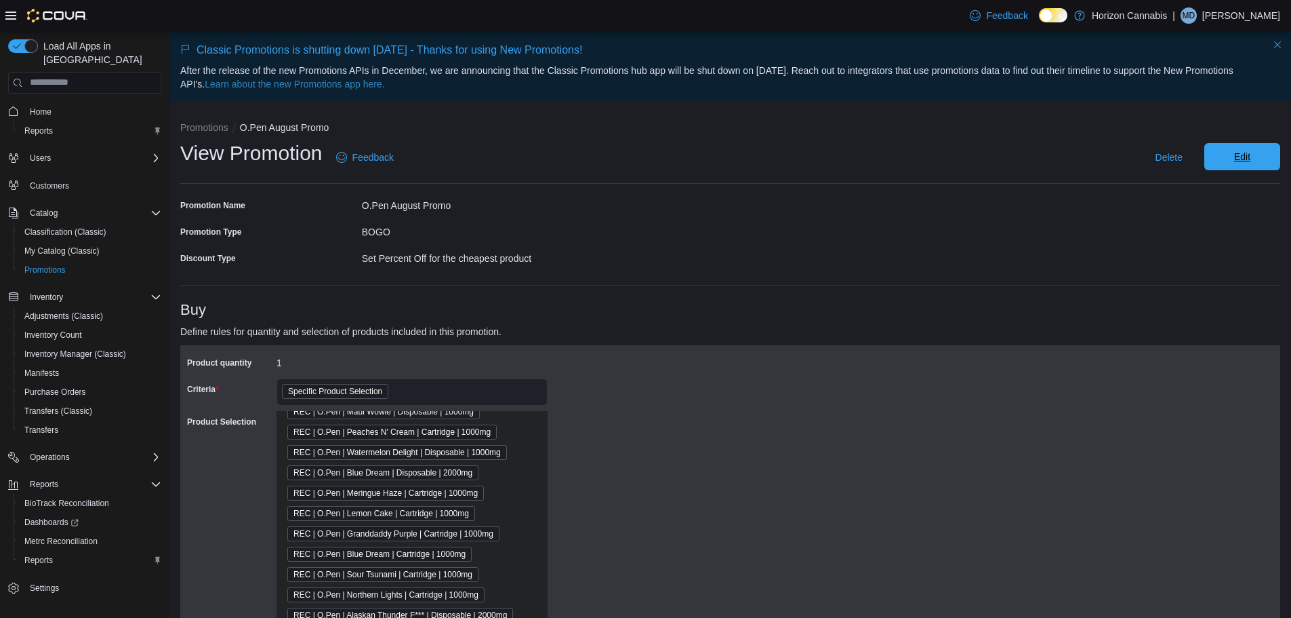
click at [1251, 159] on span "Edit" at bounding box center [1243, 157] width 16 height 14
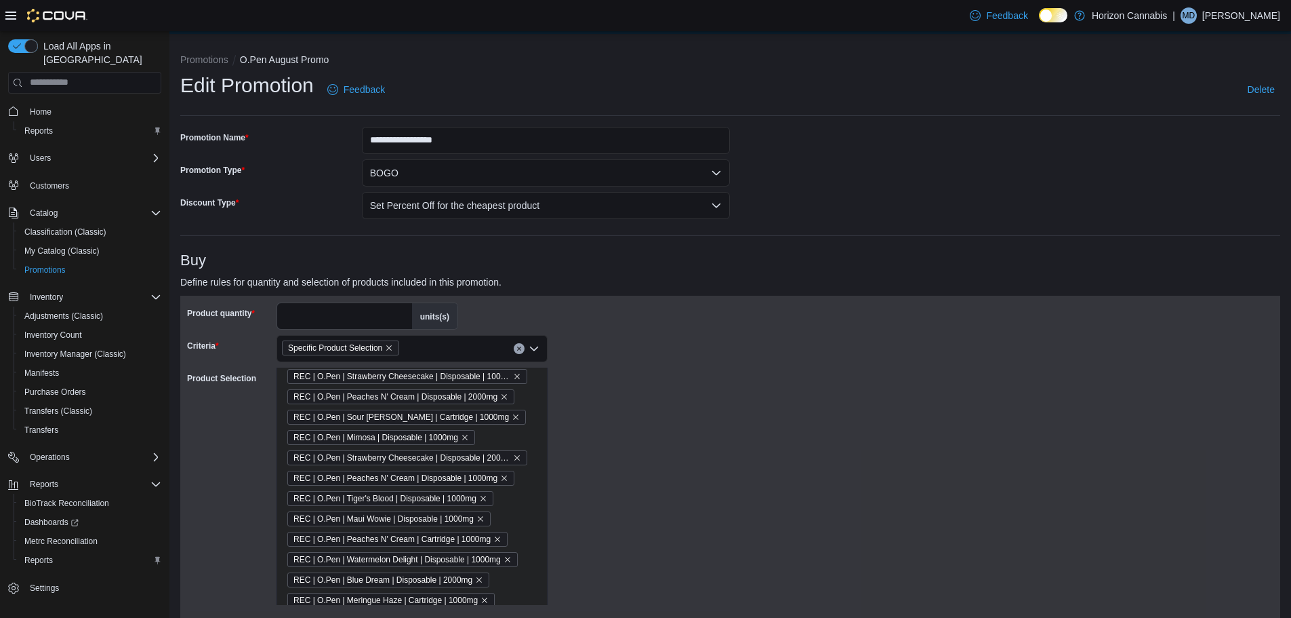
scroll to position [475, 0]
click at [479, 498] on icon "Remove REC | O.Pen | Maui Wowie | Disposable | 1000mg from selection in this gr…" at bounding box center [480, 495] width 5 height 5
click at [643, 488] on div "Product quantity * units(s) Criteria Specific Product Selection Product Selecti…" at bounding box center [459, 468] width 544 height 333
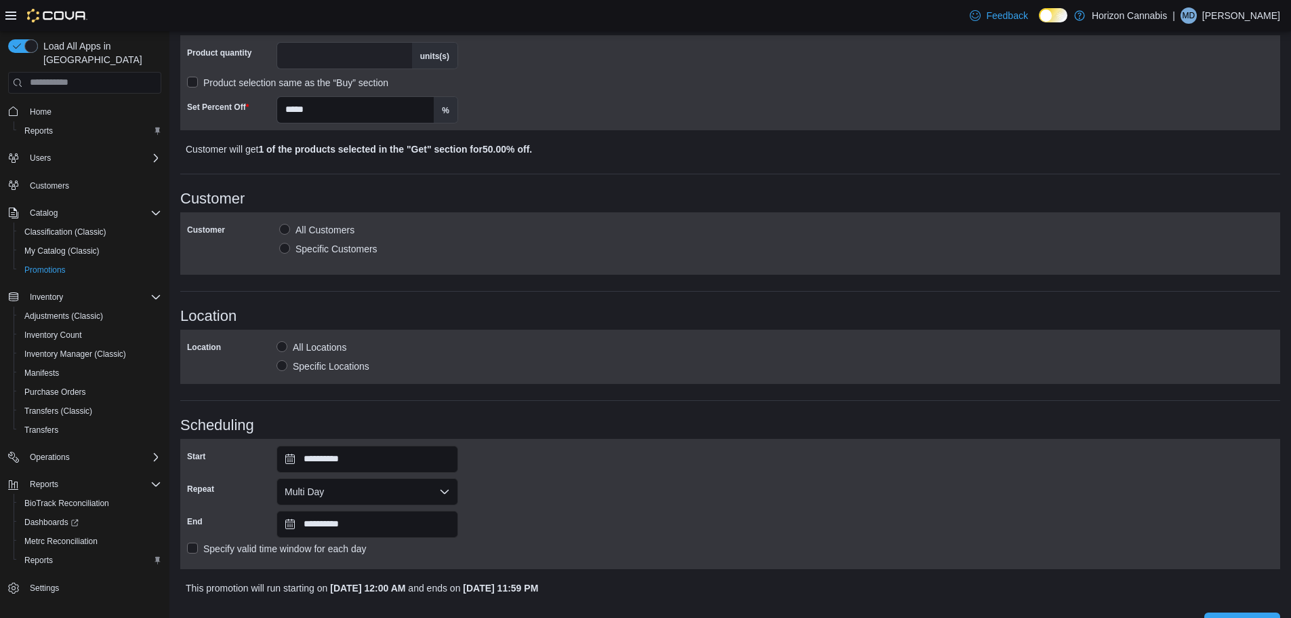
scroll to position [811, 0]
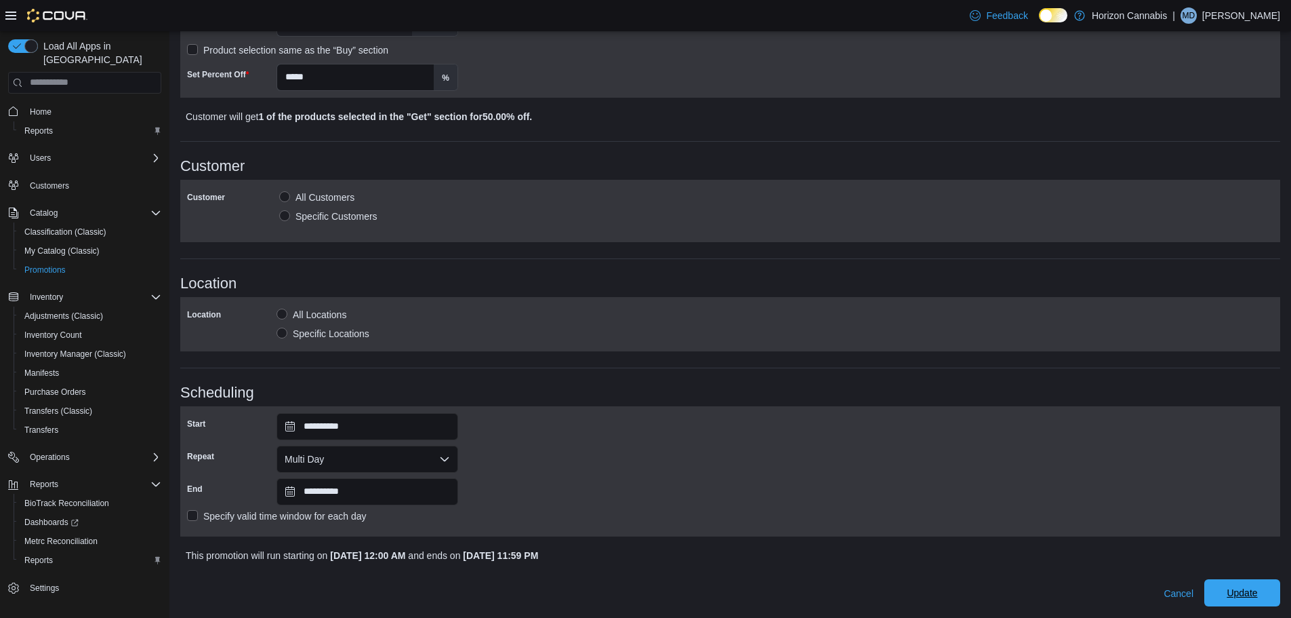
click at [1258, 593] on span "Update" at bounding box center [1242, 593] width 31 height 14
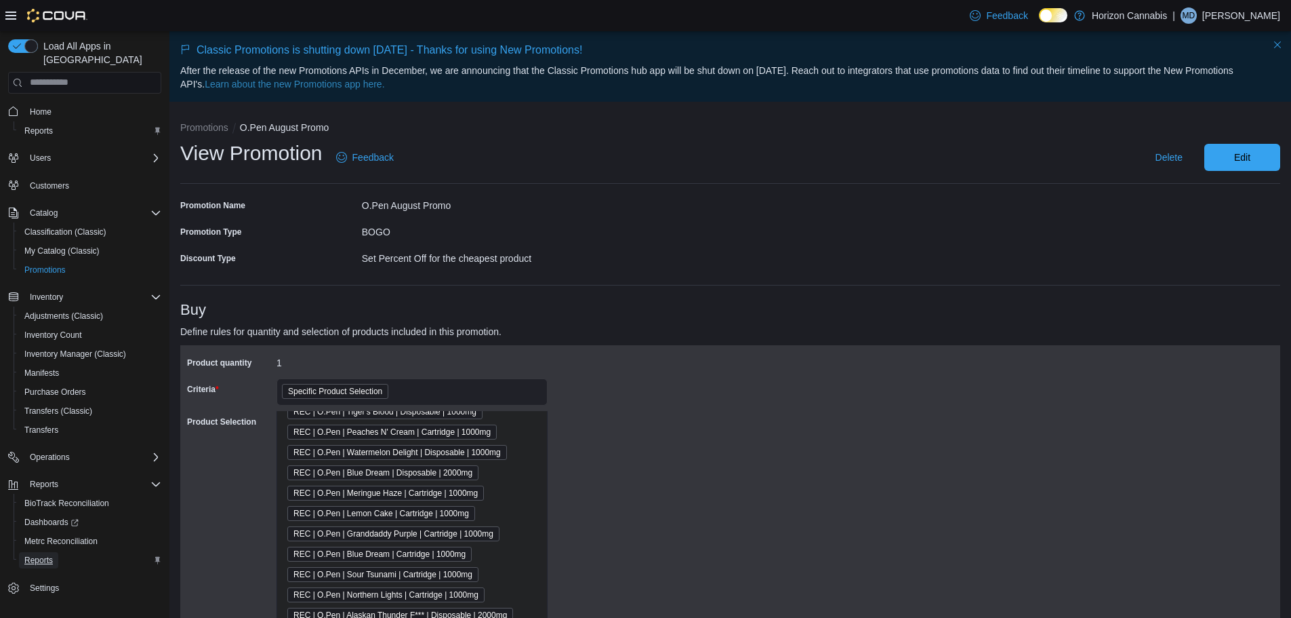
click at [45, 555] on span "Reports" at bounding box center [38, 560] width 28 height 11
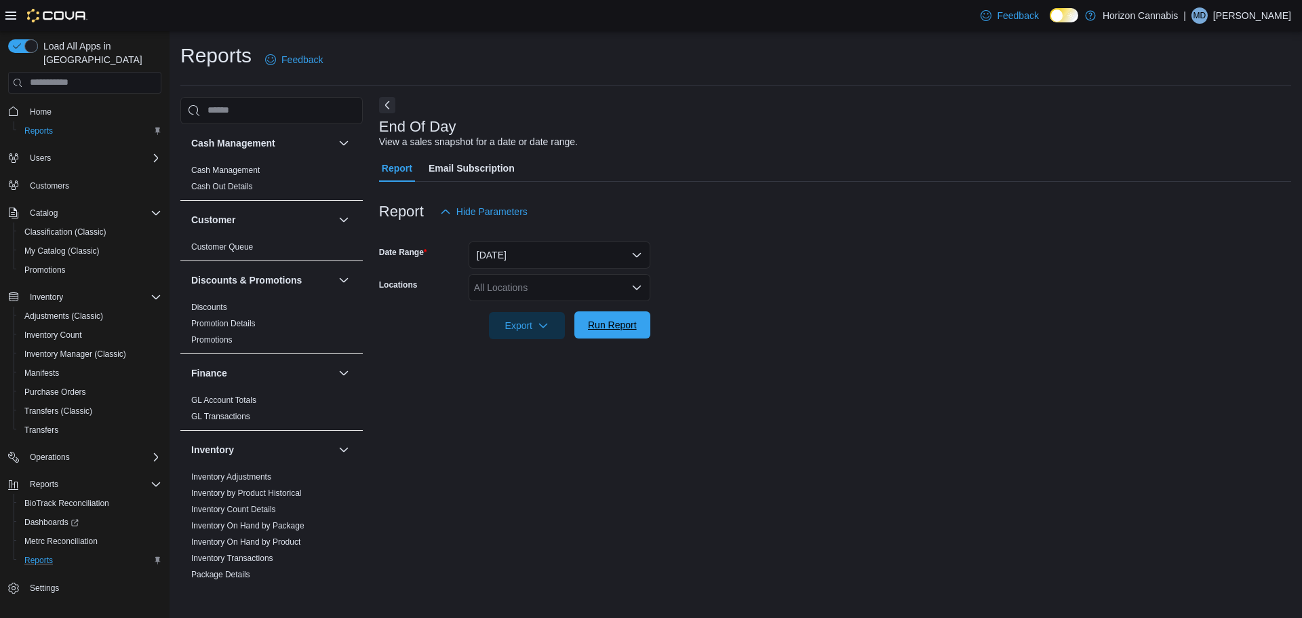
click at [599, 329] on span "Run Report" at bounding box center [612, 325] width 49 height 14
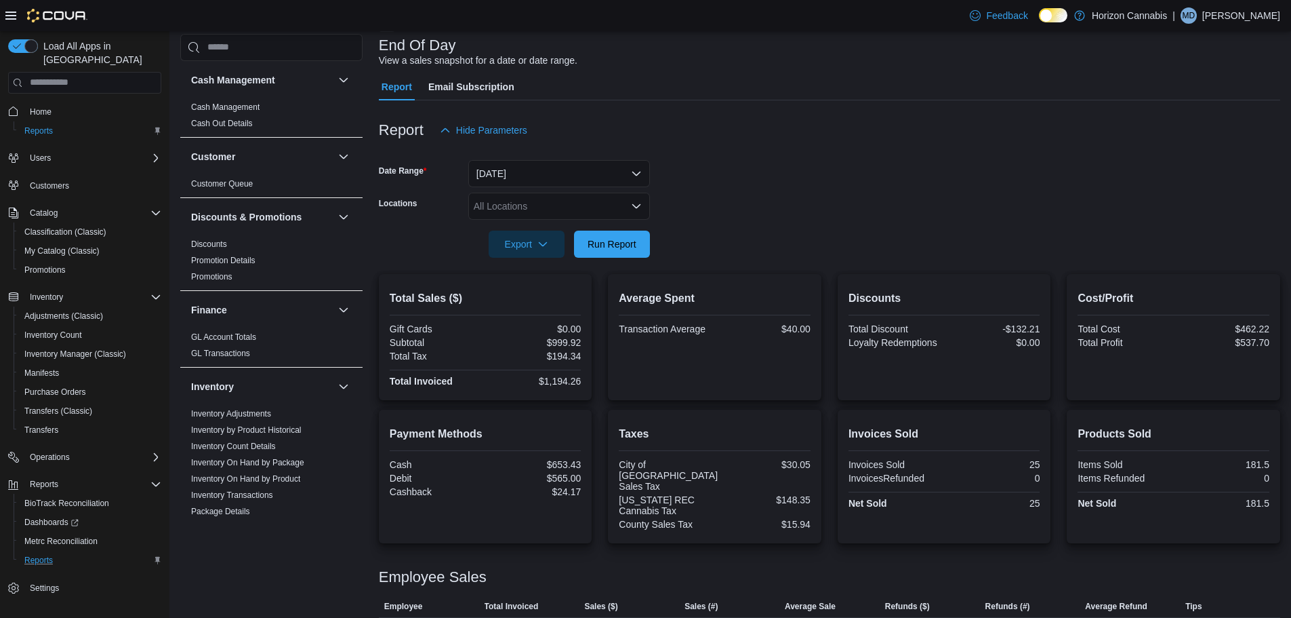
scroll to position [137, 0]
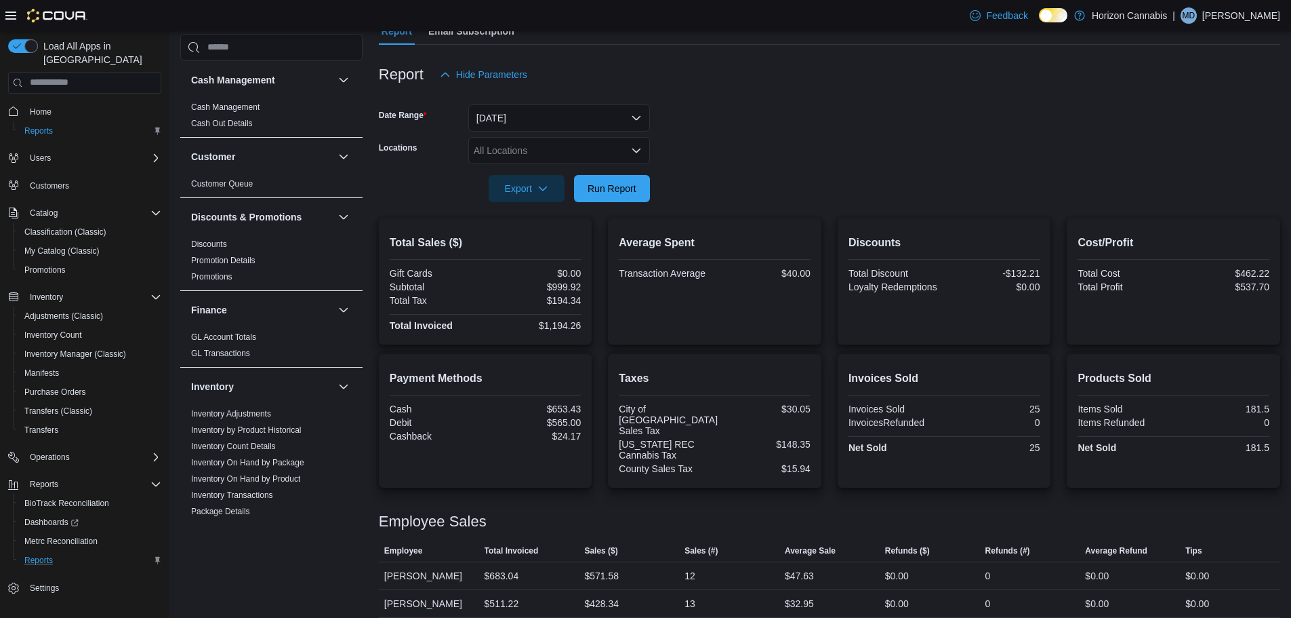
click at [880, 180] on form "Date Range [DATE] Locations All Locations Export Run Report" at bounding box center [830, 145] width 902 height 114
click at [628, 191] on span "Run Report" at bounding box center [612, 188] width 49 height 14
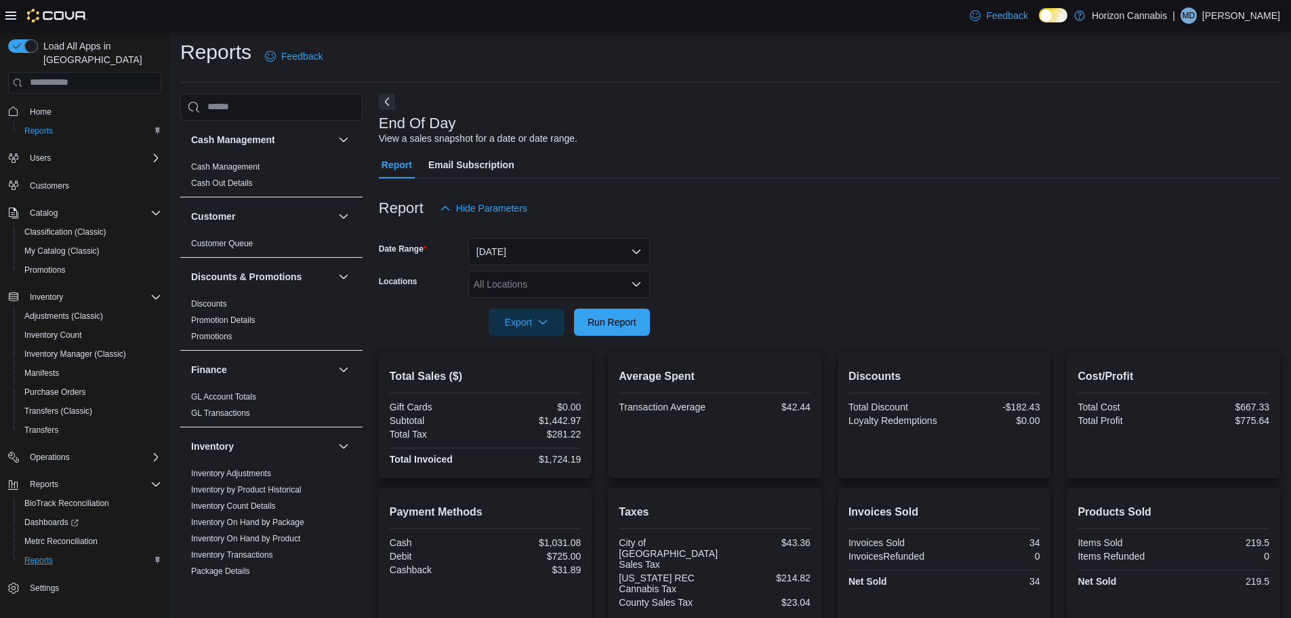
scroll to position [0, 0]
